Goal: Information Seeking & Learning: Understand process/instructions

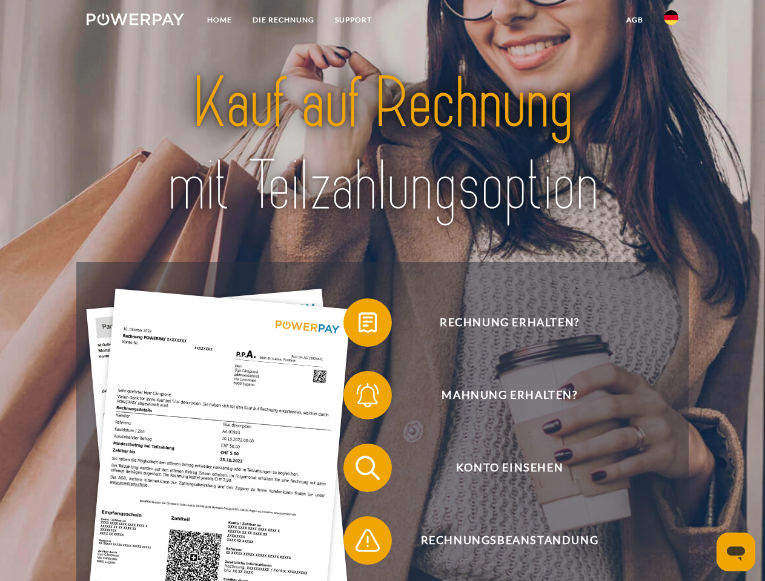
click at [135, 21] on img at bounding box center [135, 19] width 97 height 12
click at [671, 21] on img at bounding box center [671, 17] width 15 height 15
click at [634, 20] on link "agb" at bounding box center [635, 20] width 38 height 22
click at [358, 325] on span at bounding box center [349, 322] width 61 height 61
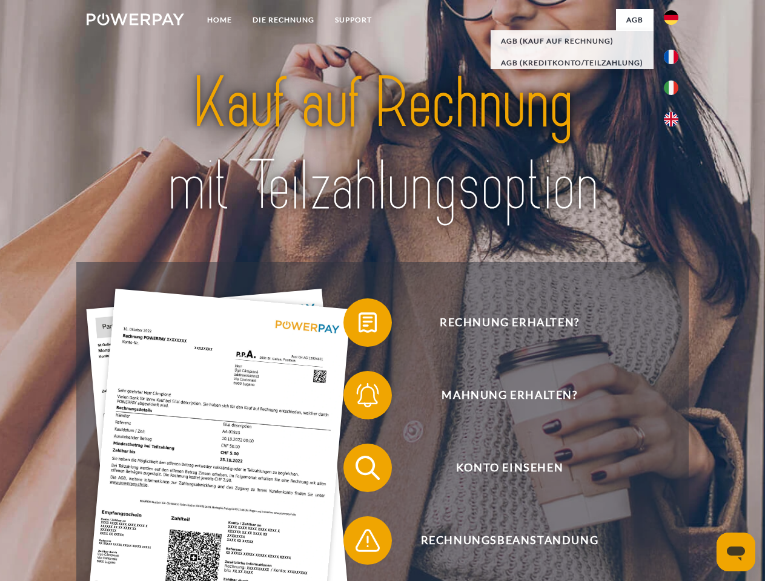
click at [358, 398] on div "Rechnung erhalten? Mahnung erhalten? Konto einsehen" at bounding box center [382, 504] width 612 height 484
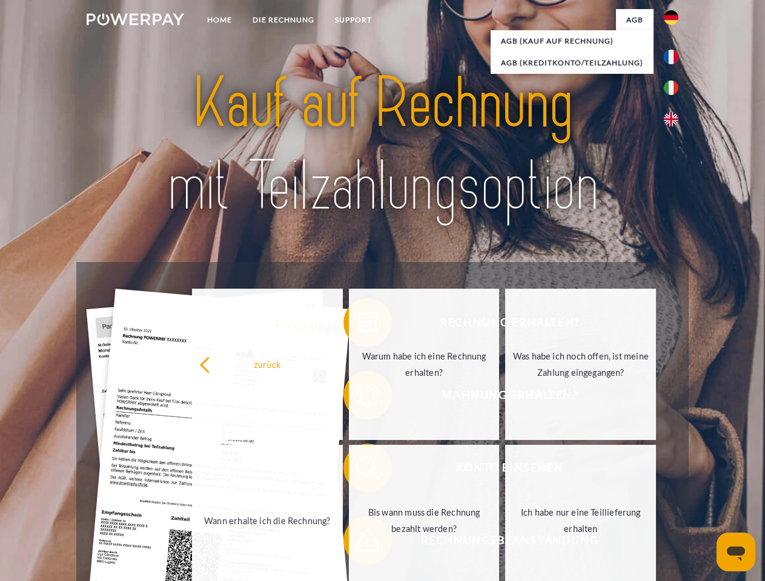
click at [358, 470] on link "Bis wann muss die Rechnung bezahlt werden?" at bounding box center [424, 520] width 151 height 151
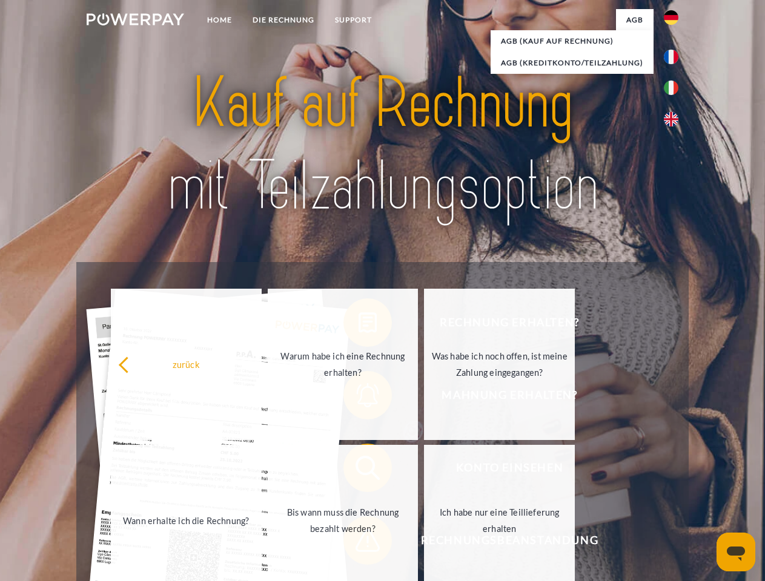
click at [358, 543] on span at bounding box center [349, 540] width 61 height 61
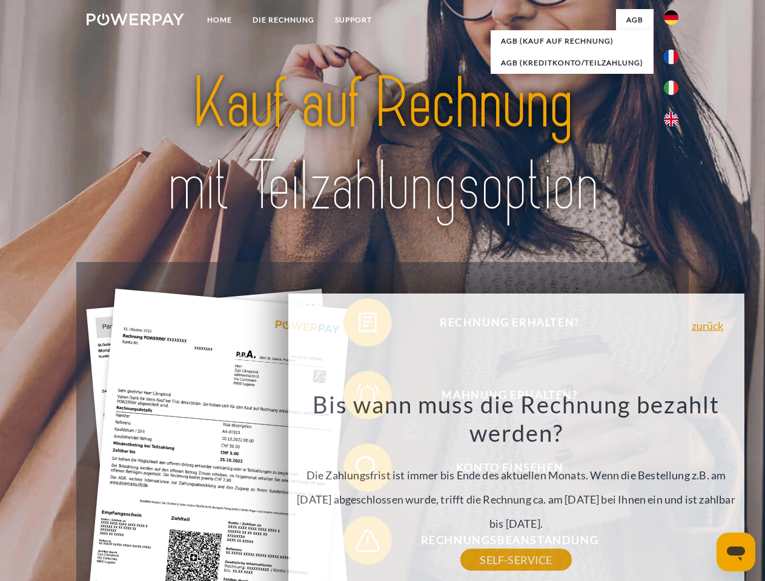
click at [736, 552] on icon "Messaging-Fenster öffnen" at bounding box center [736, 554] width 18 height 15
